Goal: Entertainment & Leisure: Consume media (video, audio)

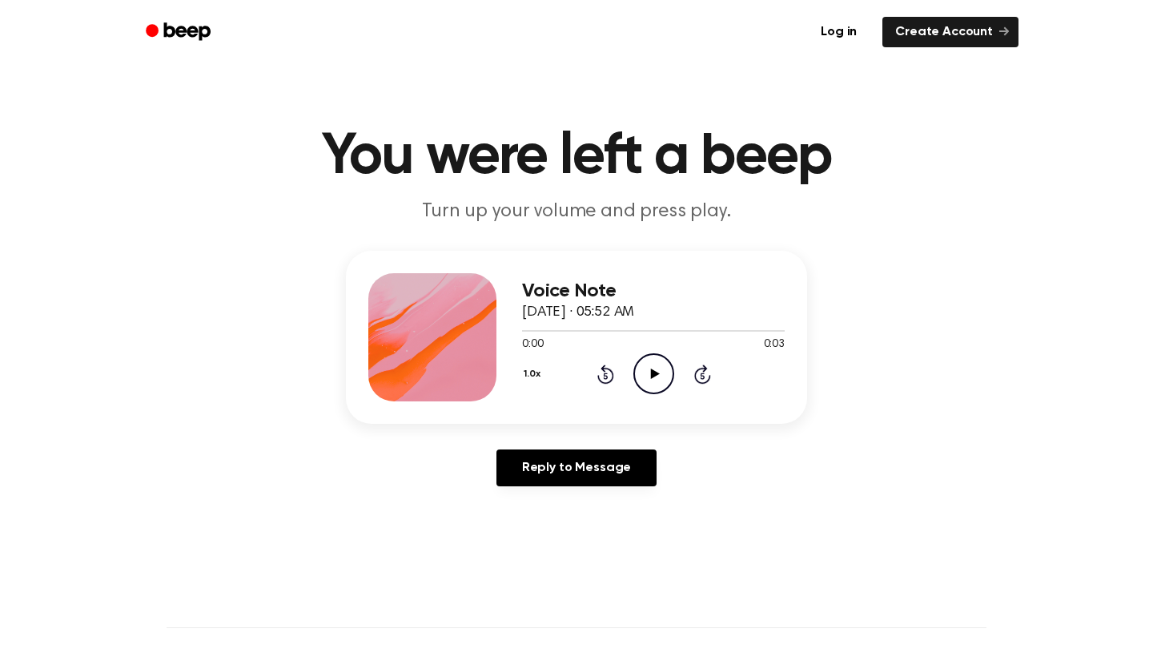
click at [645, 385] on icon "Play Audio" at bounding box center [654, 373] width 41 height 41
click at [638, 362] on circle at bounding box center [653, 373] width 39 height 39
click at [658, 349] on div "0:03 0:03" at bounding box center [653, 344] width 263 height 17
click at [666, 380] on icon "Play Audio" at bounding box center [654, 373] width 41 height 41
click at [650, 368] on icon "Play Audio" at bounding box center [654, 373] width 41 height 41
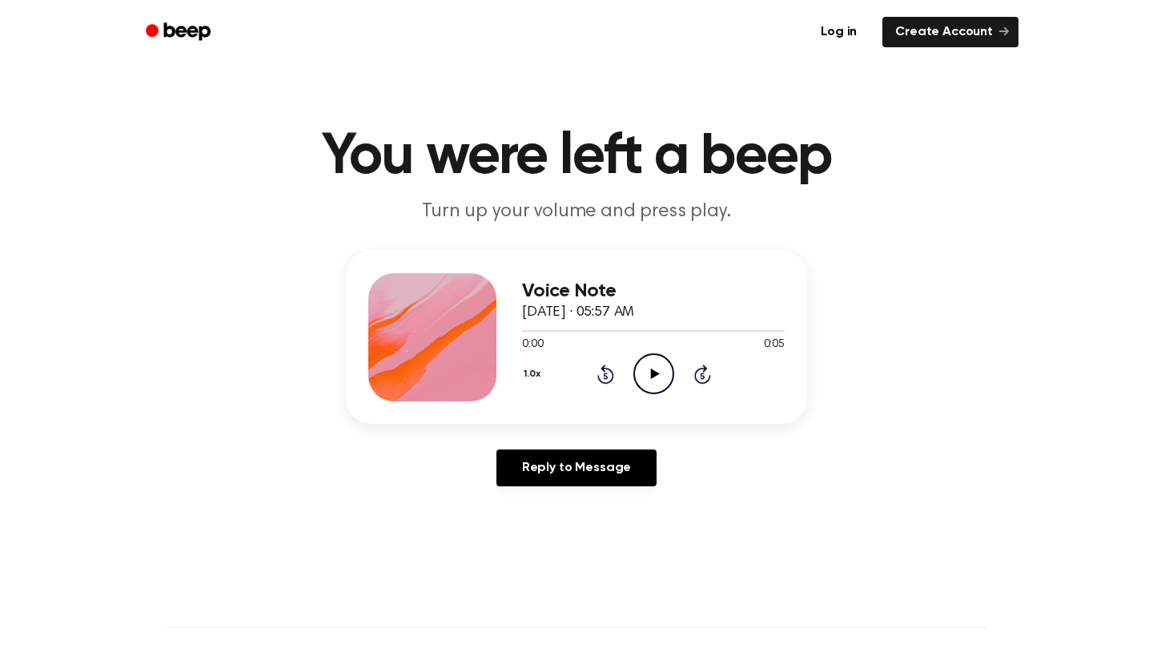
click at [648, 378] on icon "Play Audio" at bounding box center [654, 373] width 41 height 41
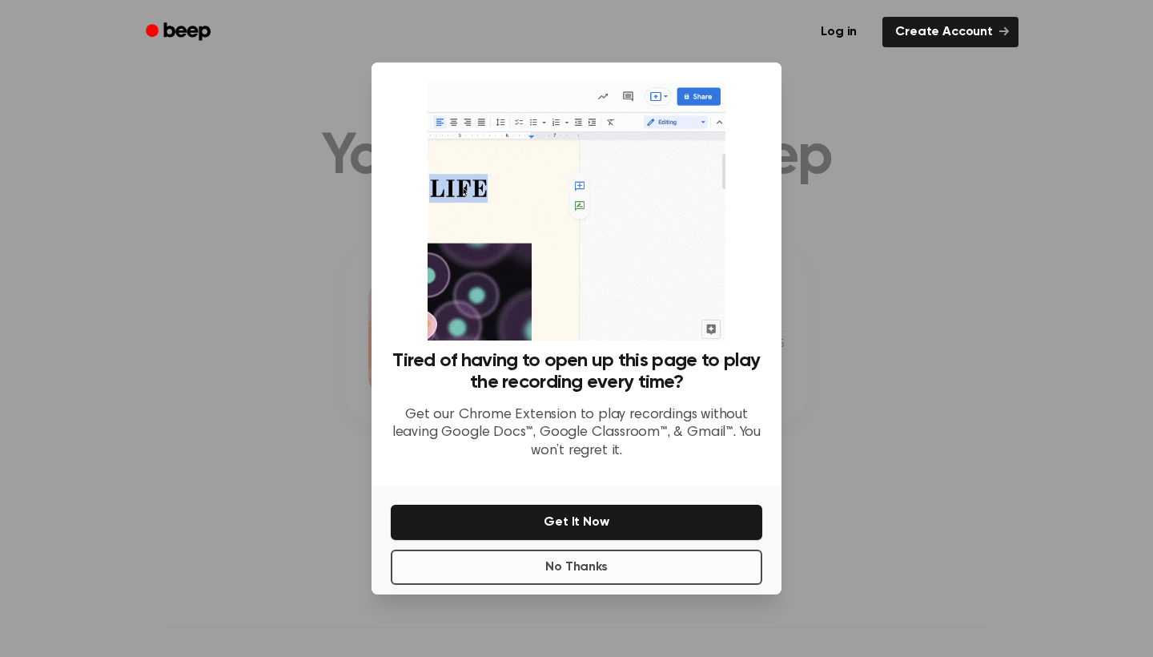
click at [616, 578] on button "No Thanks" at bounding box center [577, 566] width 372 height 35
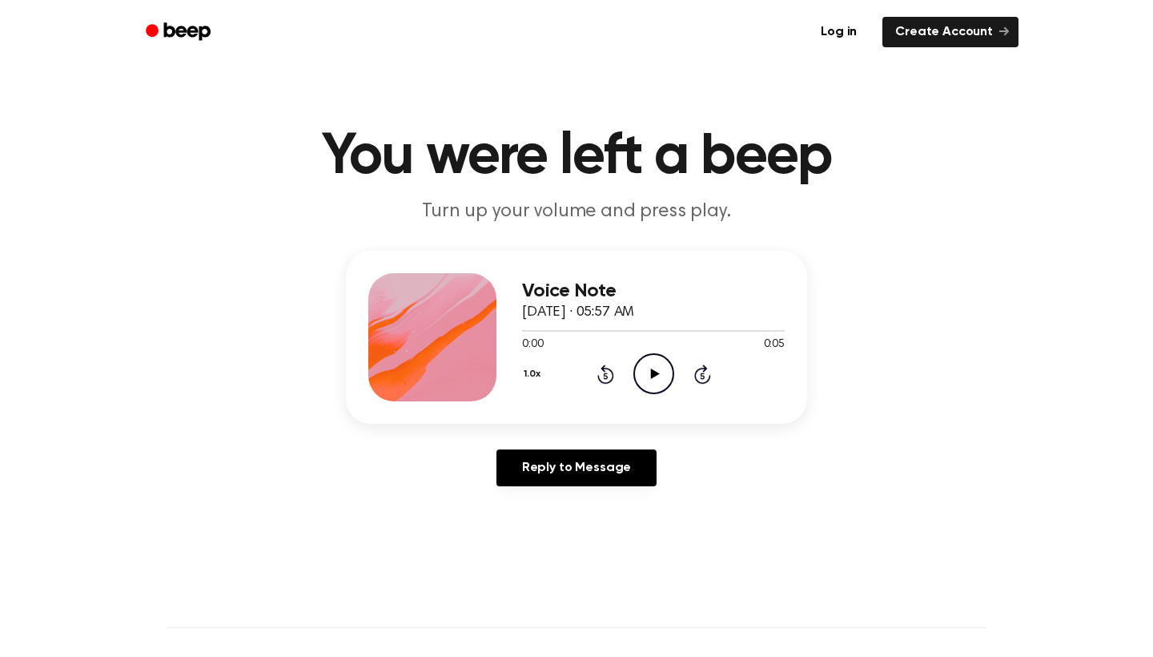
click at [649, 376] on icon "Play Audio" at bounding box center [654, 373] width 41 height 41
